Goal: Find contact information: Find contact information

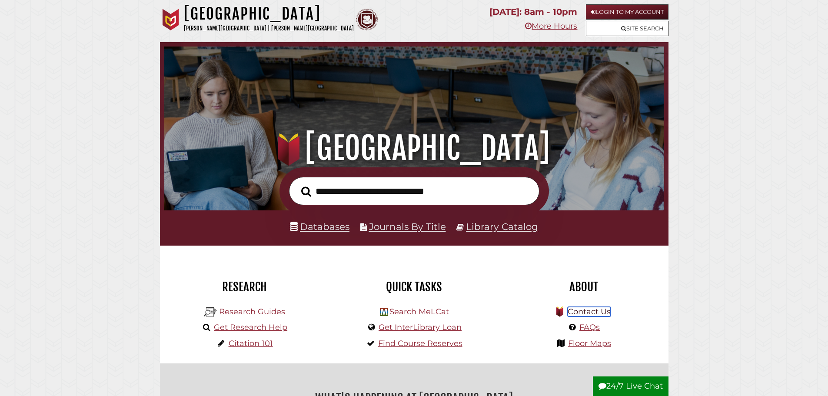
click at [581, 311] on link "Contact Us" at bounding box center [589, 312] width 43 height 10
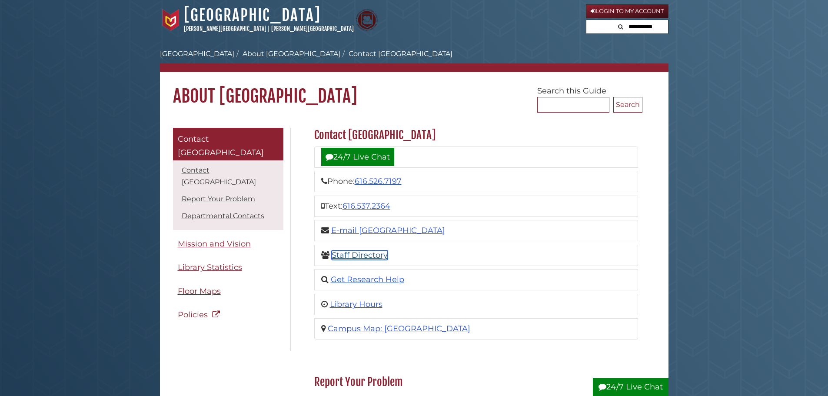
click at [372, 254] on link "Staff Directory" at bounding box center [360, 255] width 56 height 10
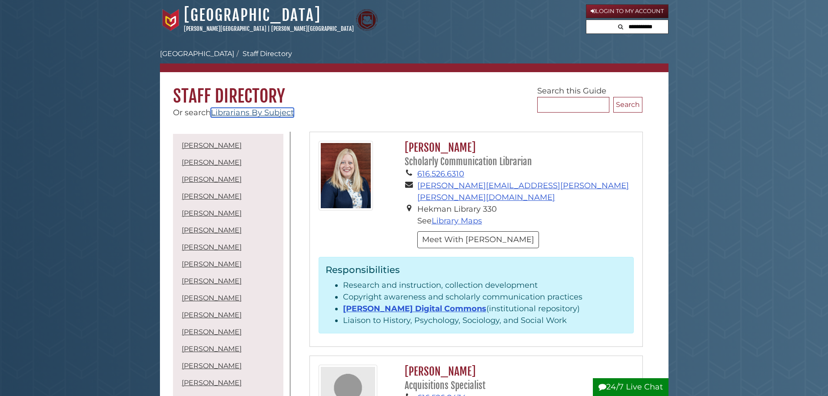
click at [238, 111] on link "Librarians By Subject" at bounding box center [252, 113] width 83 height 10
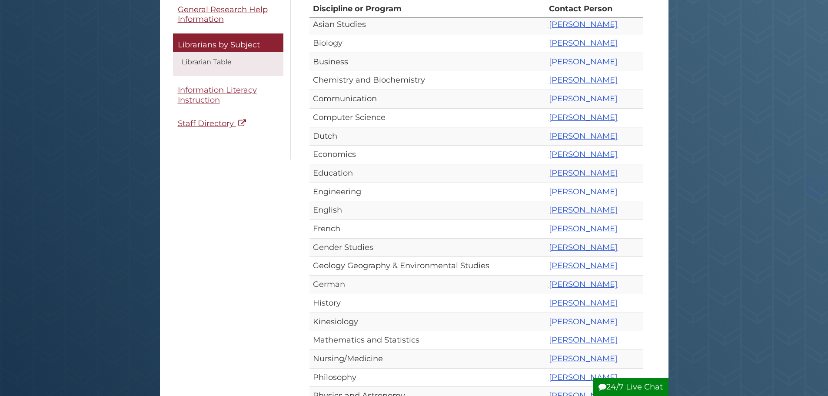
scroll to position [174, 0]
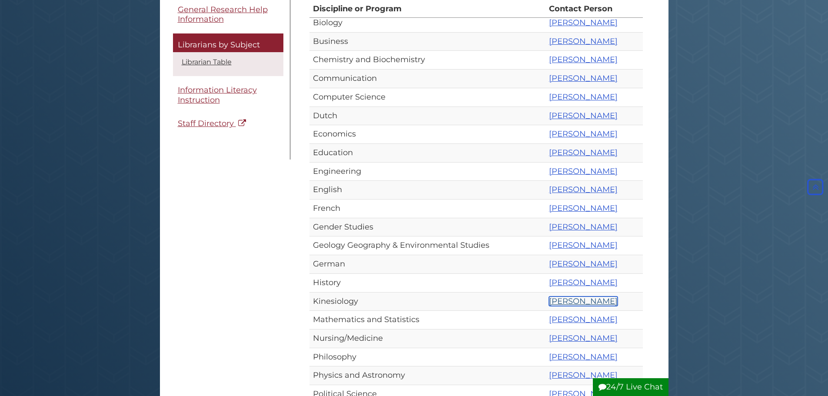
click at [549, 299] on link "[PERSON_NAME]" at bounding box center [583, 302] width 69 height 10
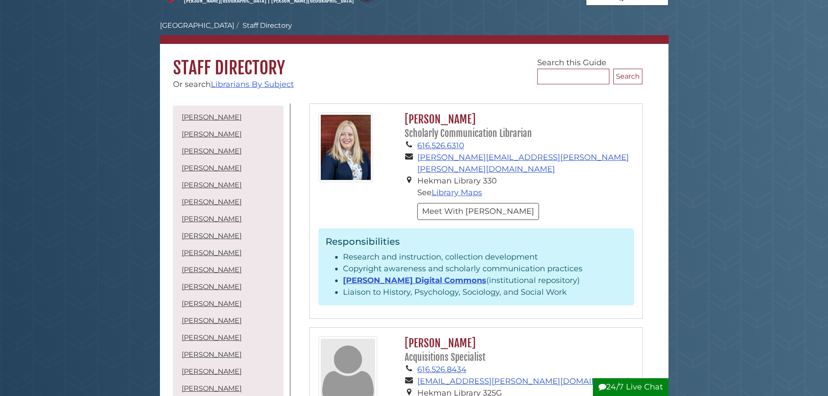
scroll to position [43, 0]
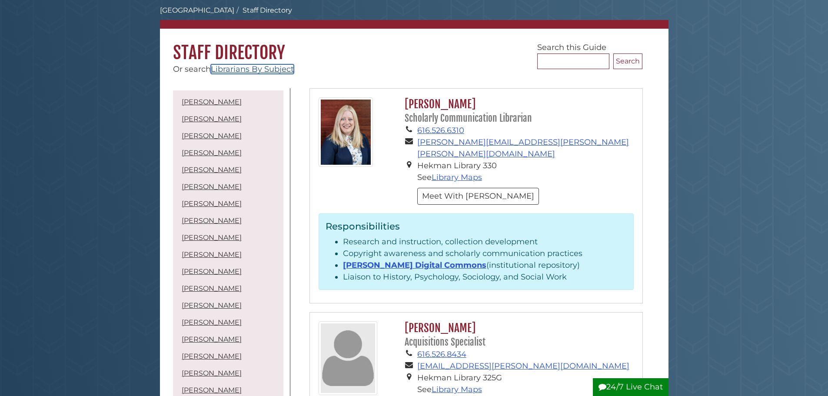
click at [249, 66] on link "Librarians By Subject" at bounding box center [252, 69] width 83 height 10
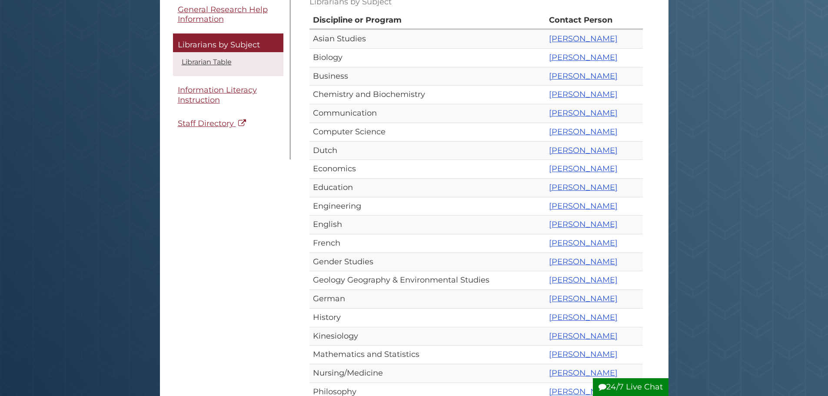
scroll to position [217, 0]
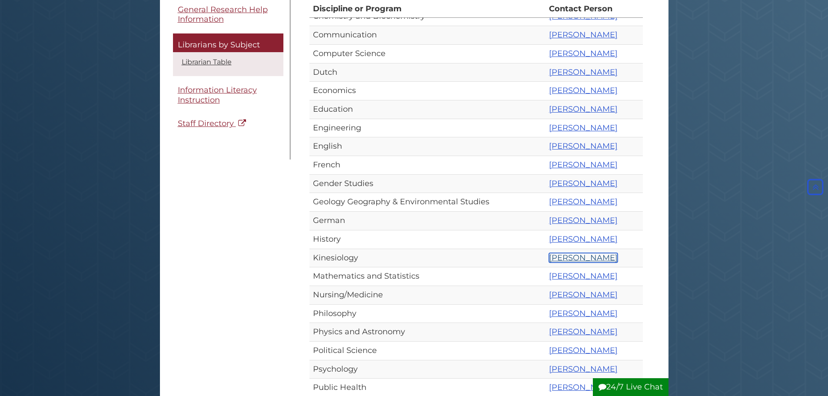
click at [549, 257] on link "[PERSON_NAME]" at bounding box center [583, 258] width 69 height 10
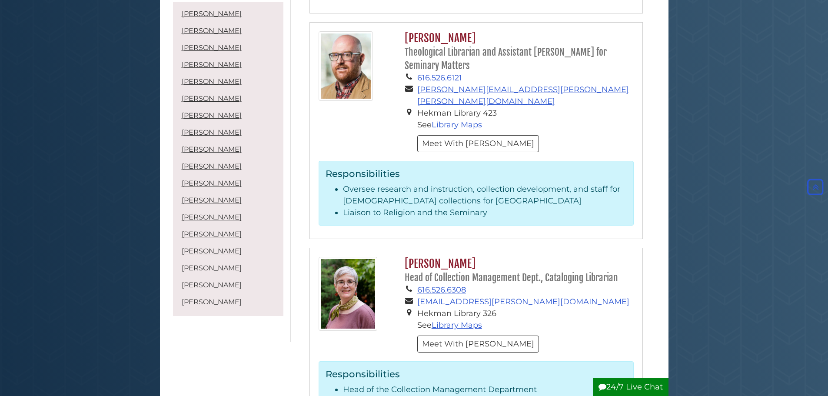
scroll to position [2000, 0]
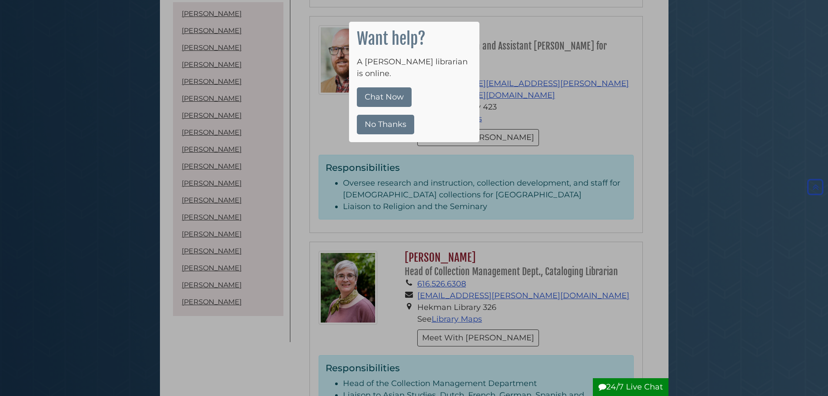
click at [374, 115] on button "No Thanks" at bounding box center [385, 125] width 57 height 20
